Goal: Task Accomplishment & Management: Manage account settings

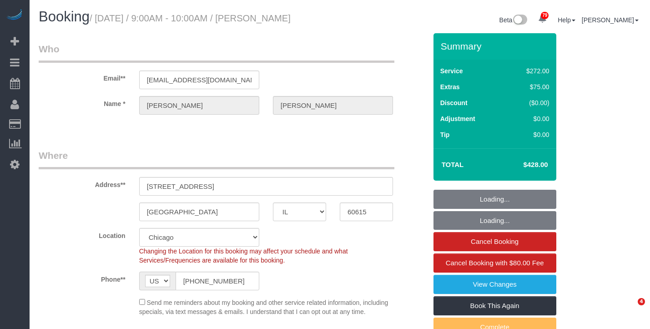
select select "IL"
select select "513"
select select "string:fspay-e1b4e826-9504-4b98-8dab-42cf44e718b5"
select select "spot1"
select select "number:1"
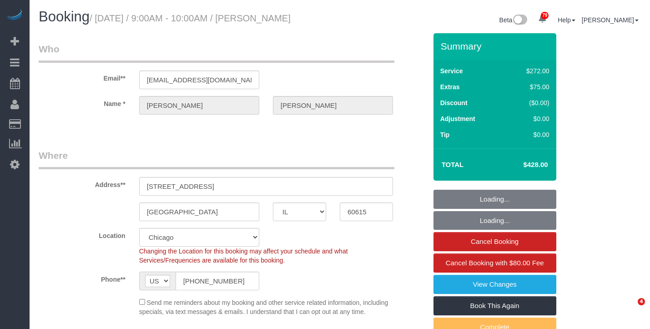
select select "number:66"
select select "number:139"
select select "number:106"
select select "5"
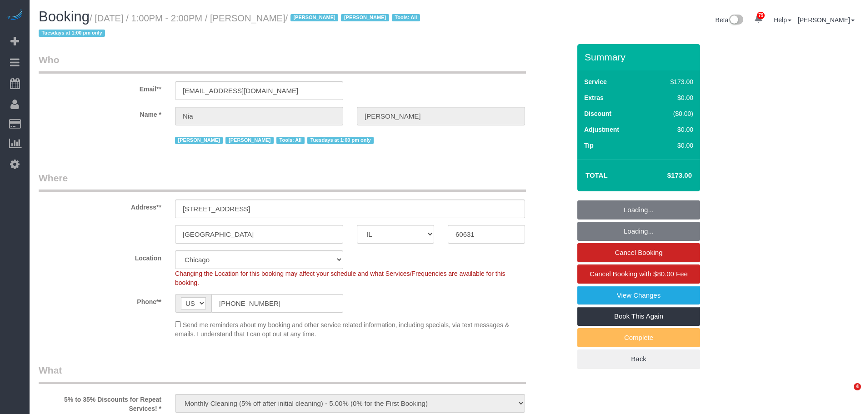
select select "IL"
select select "number:1"
select select "number:66"
select select "number:139"
select select "number:106"
